Goal: Information Seeking & Learning: Learn about a topic

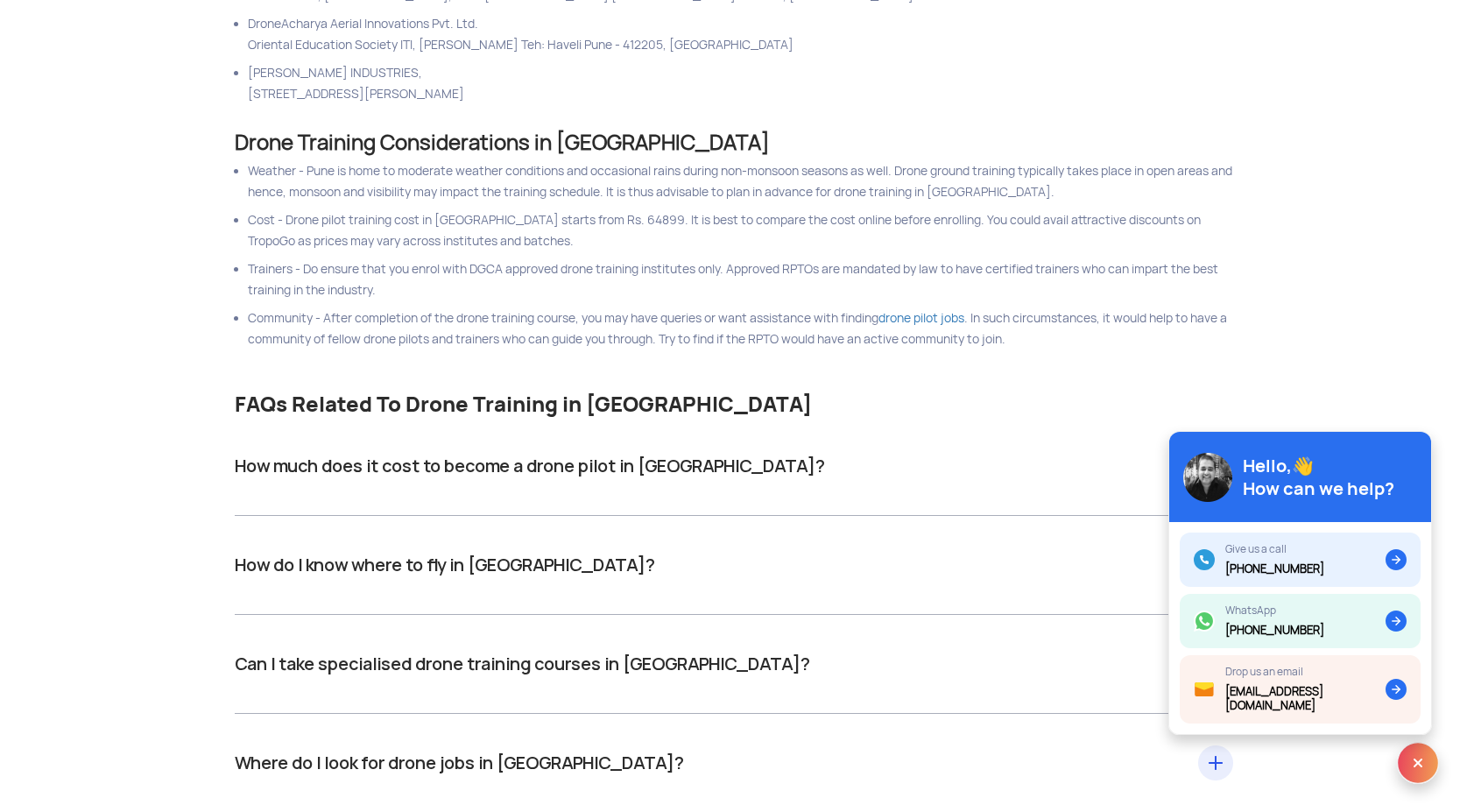
scroll to position [741, 0]
click at [760, 488] on div "How much does it cost to become a drone pilot in [GEOGRAPHIC_DATA]? Drone pilot…" at bounding box center [734, 465] width 999 height 99
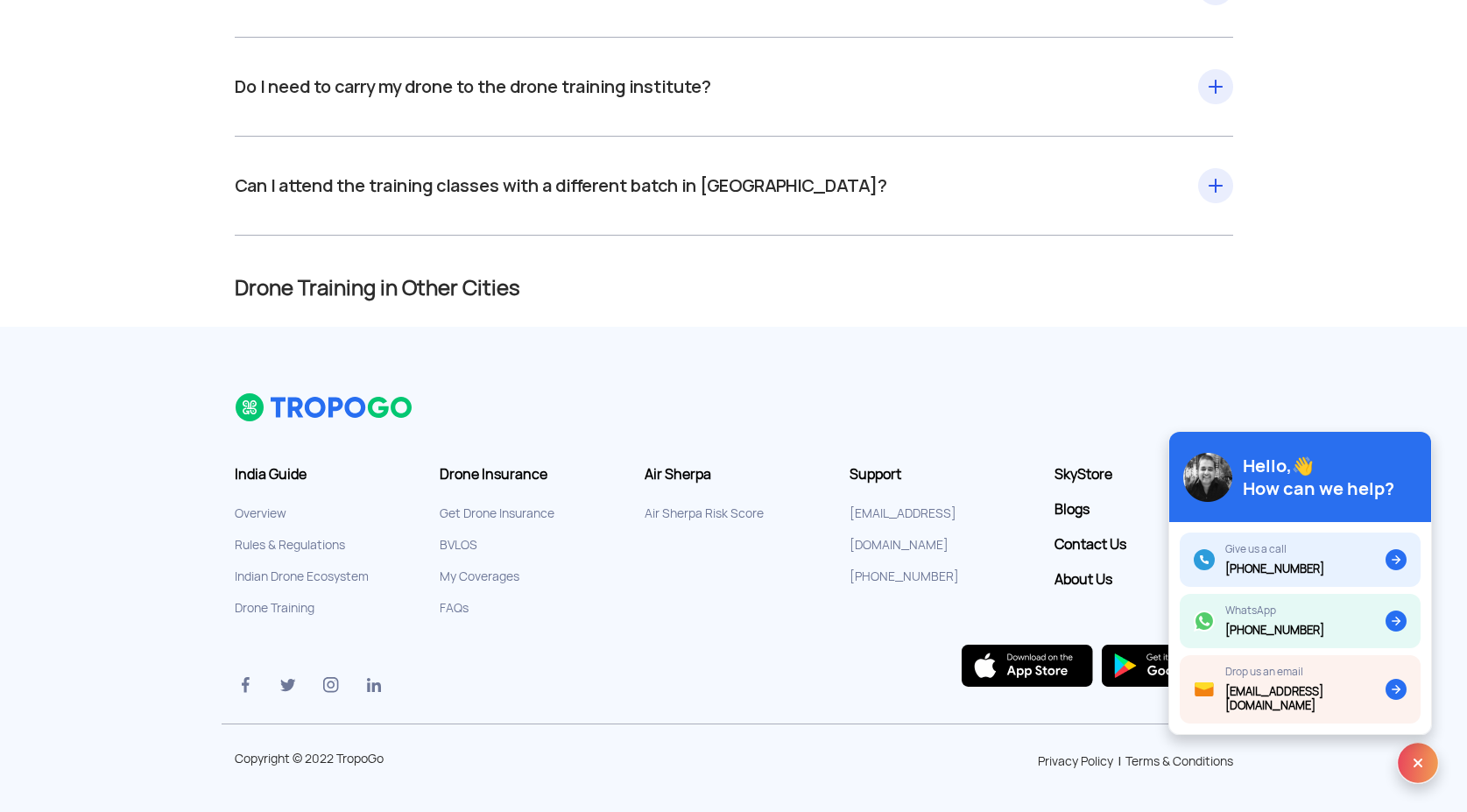
scroll to position [0, 0]
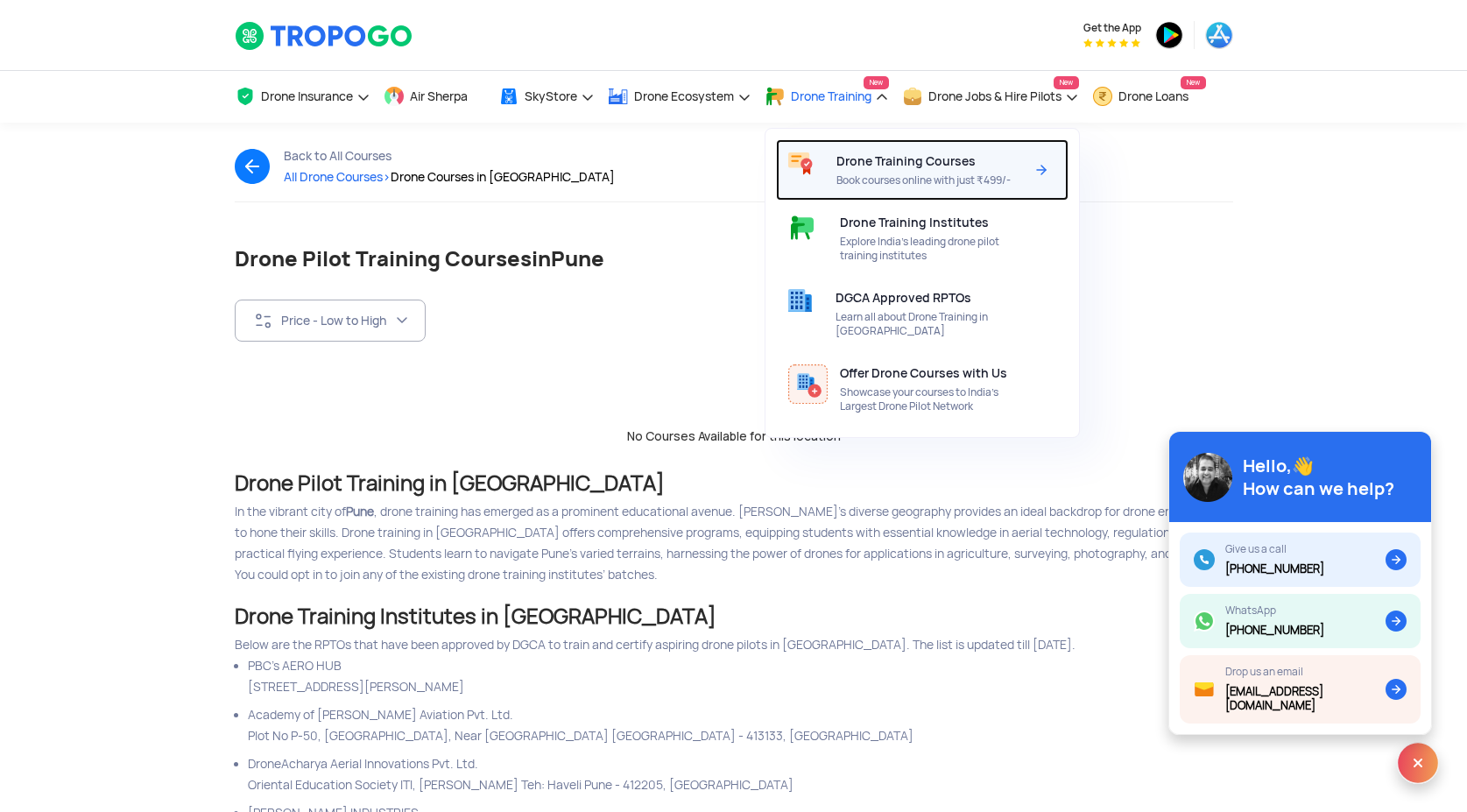
click at [875, 166] on span "Drone Training Courses" at bounding box center [905, 161] width 139 height 14
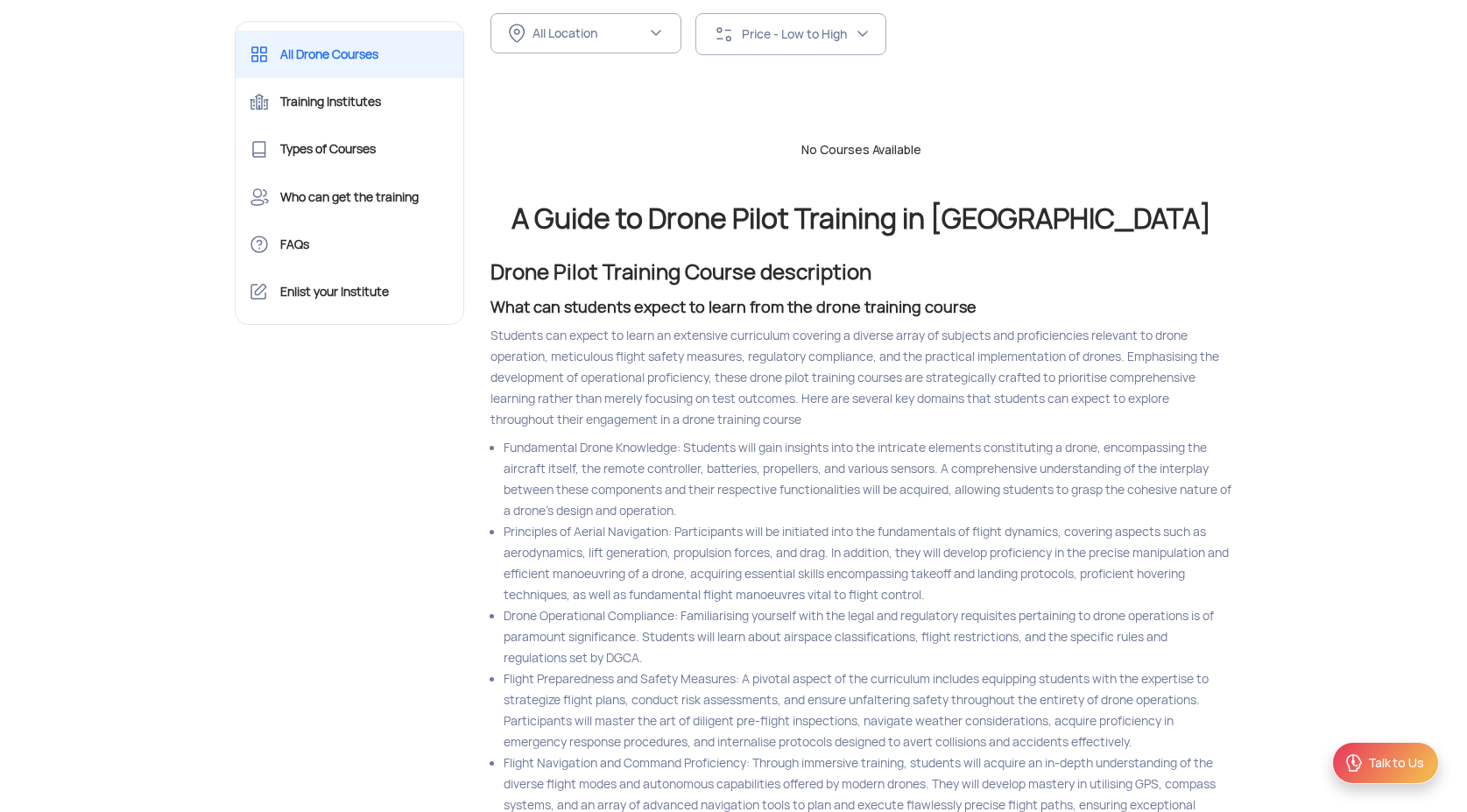
scroll to position [711, 0]
click at [810, 30] on div "Price - Low to High" at bounding box center [798, 35] width 113 height 16
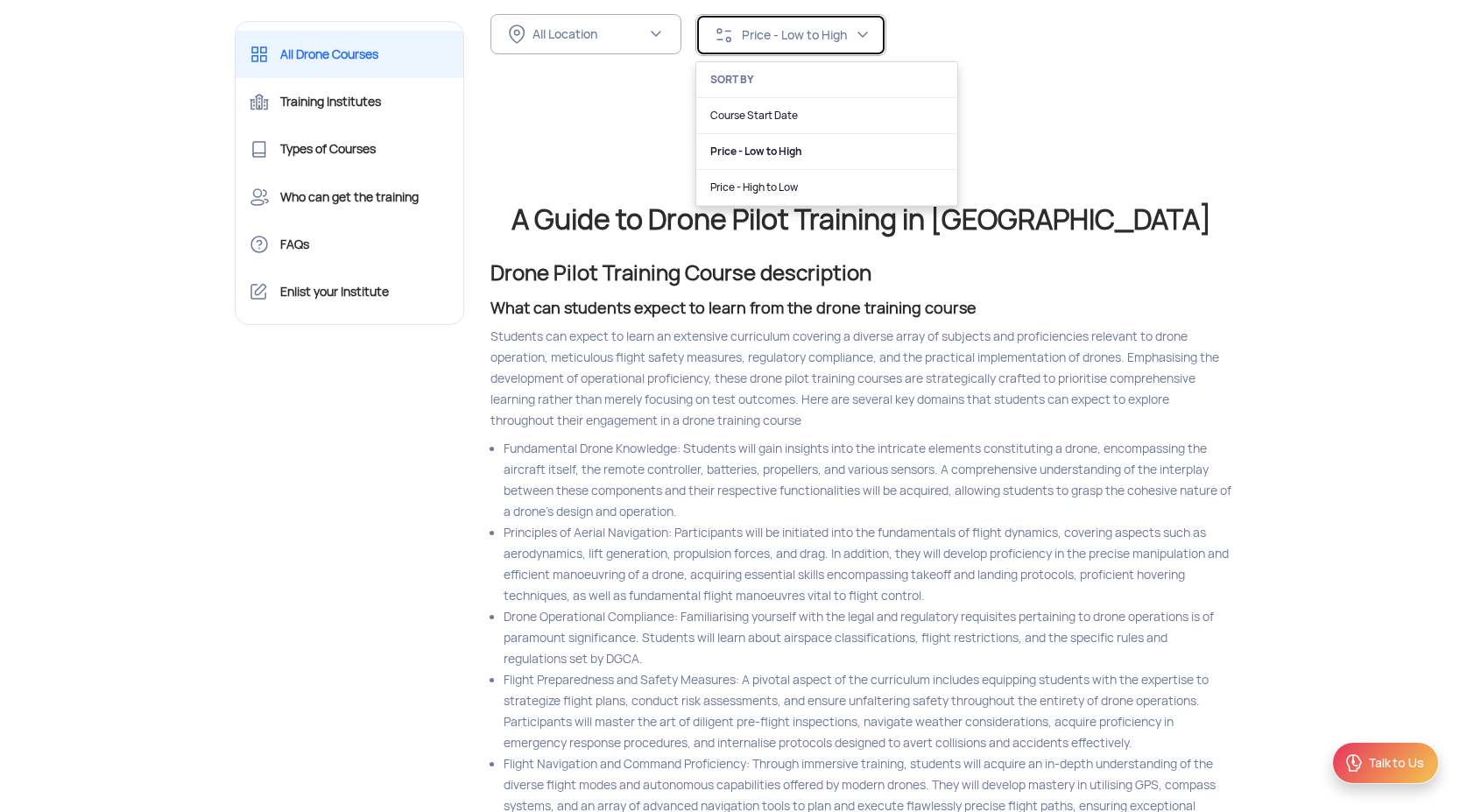
click at [810, 30] on div "Price - Low to High" at bounding box center [798, 35] width 113 height 16
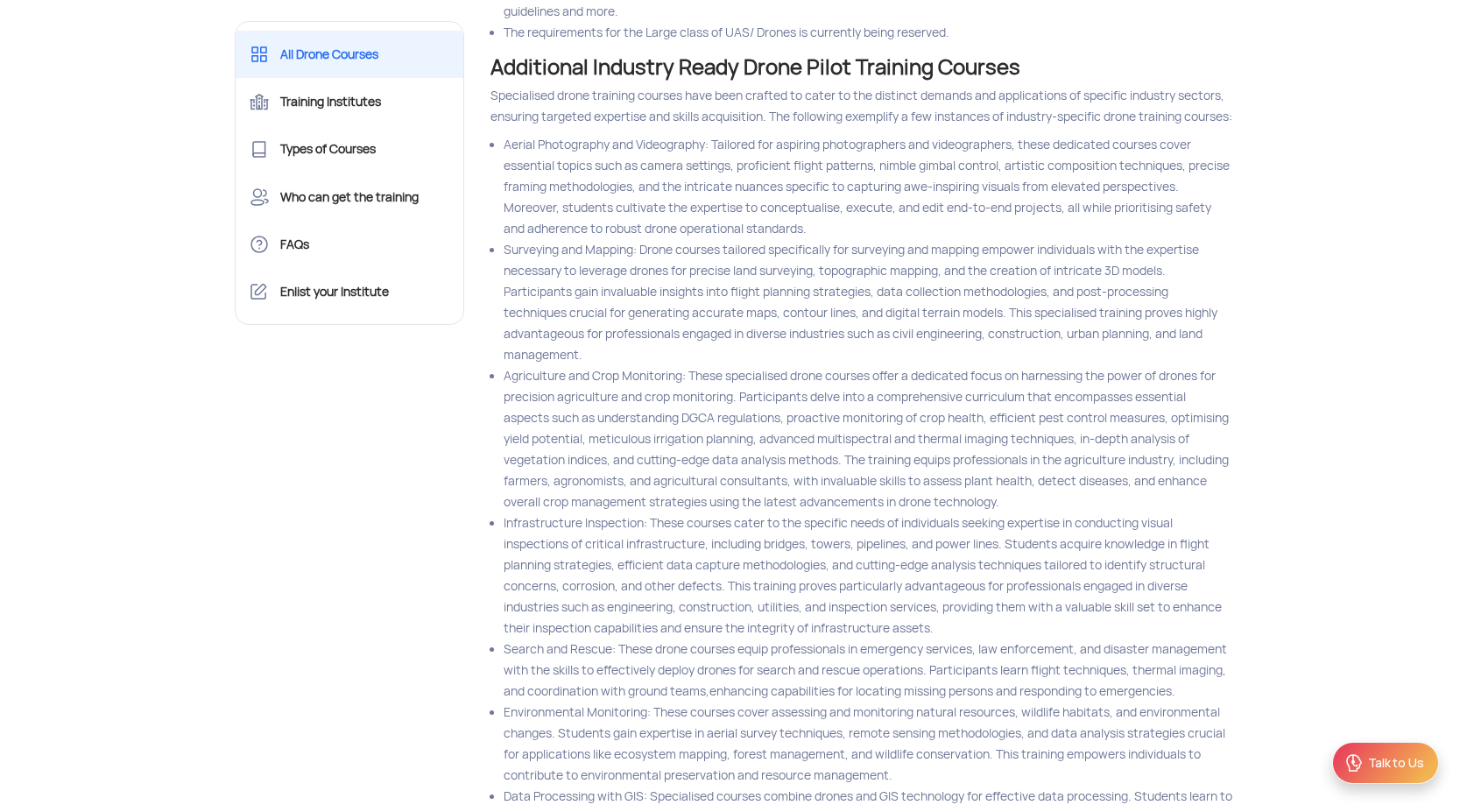
scroll to position [17410, 0]
